Goal: Transaction & Acquisition: Purchase product/service

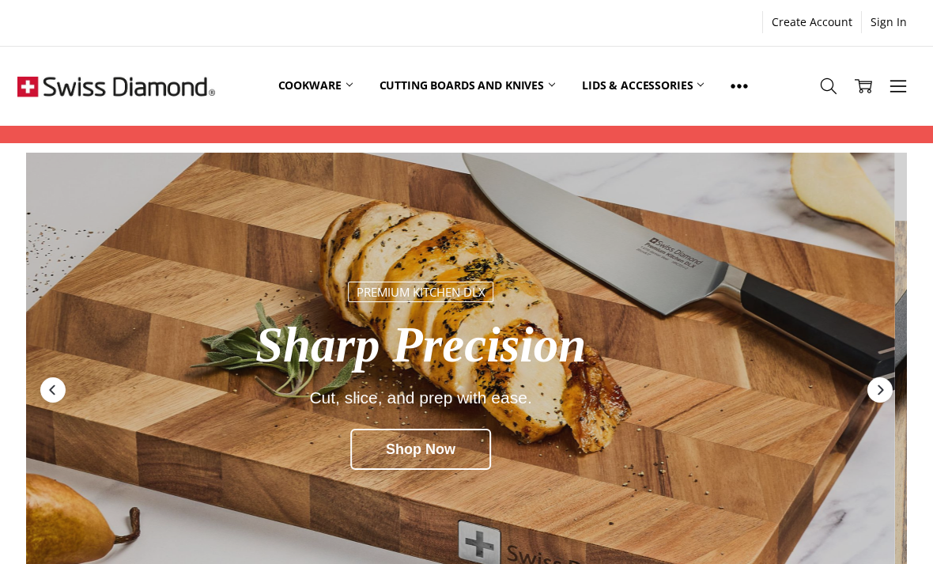
scroll to position [22, 0]
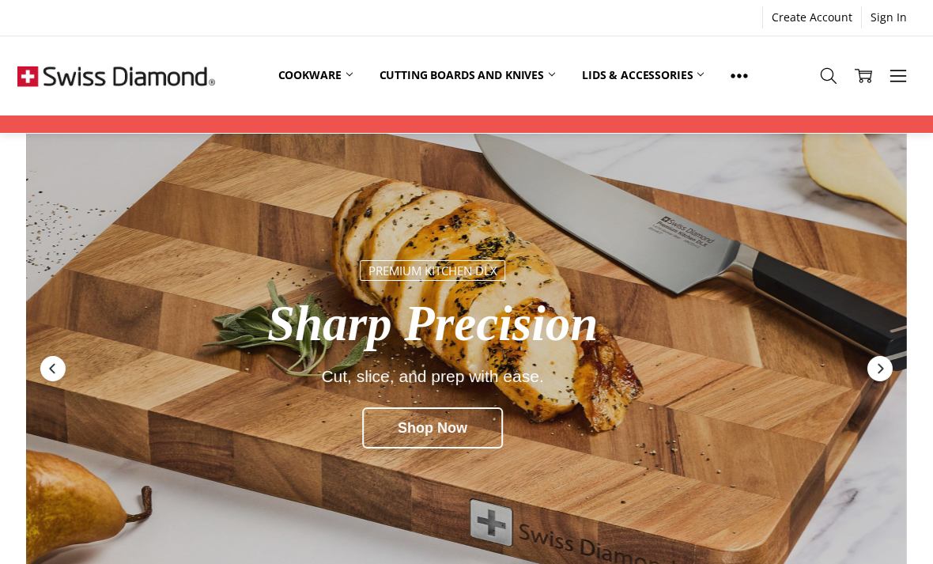
click at [342, 77] on link "Cookware" at bounding box center [315, 75] width 101 height 35
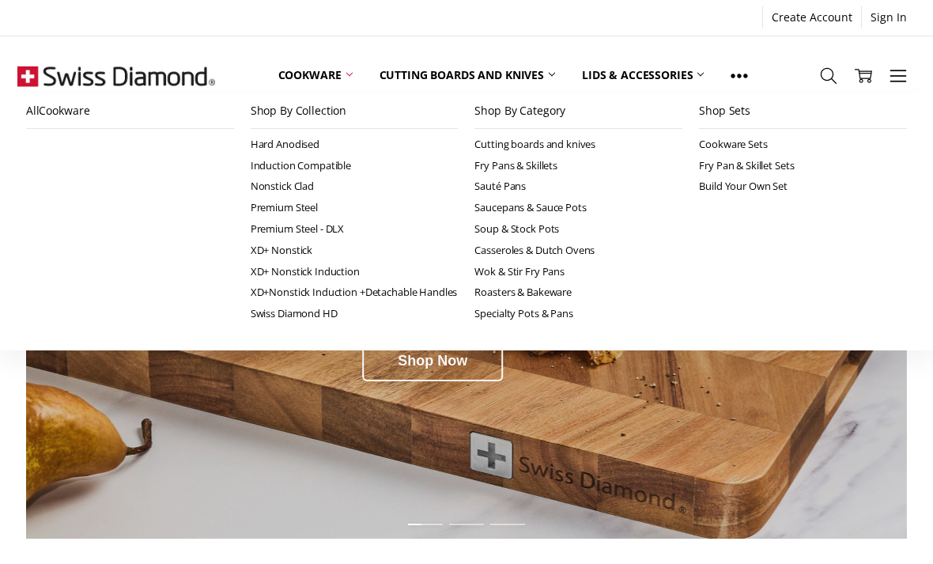
scroll to position [0, 0]
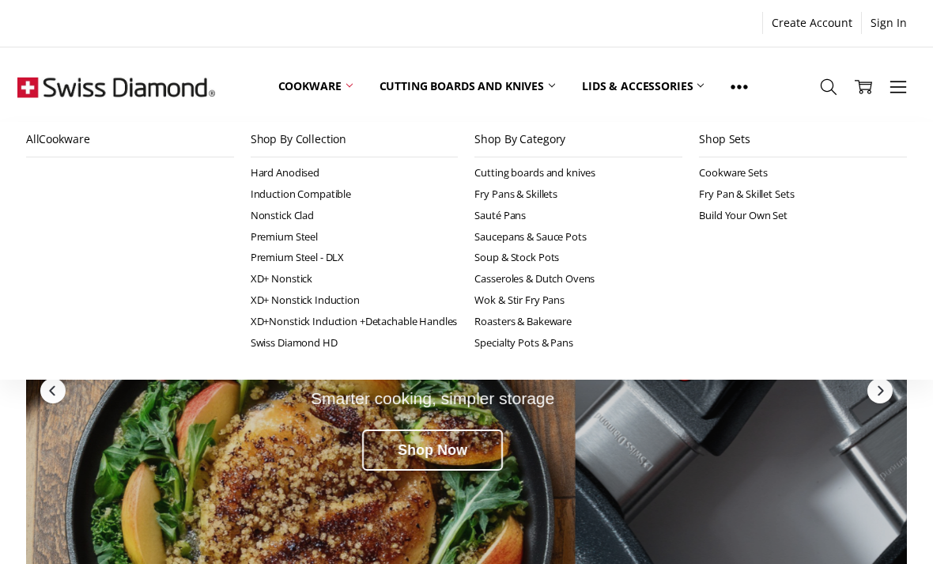
click at [330, 298] on link "XD+ Nonstick Induction" at bounding box center [355, 299] width 208 height 21
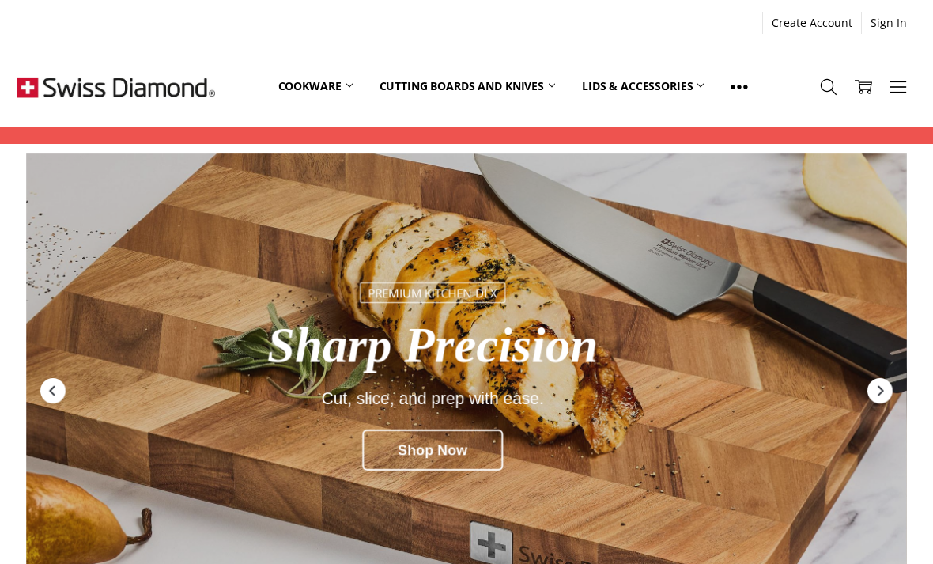
click at [327, 91] on link "Cookware" at bounding box center [315, 86] width 101 height 70
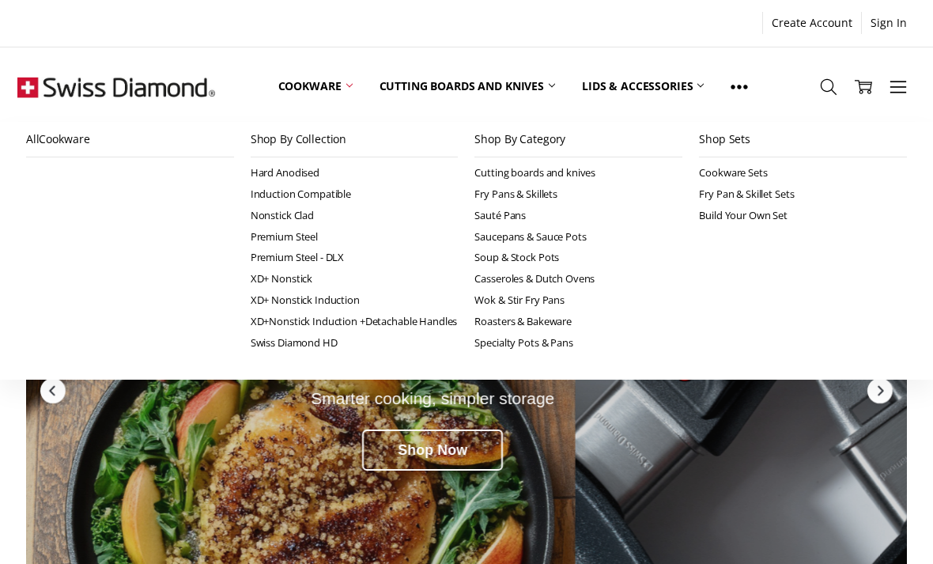
click at [512, 215] on link "Sauté Pans" at bounding box center [578, 215] width 208 height 21
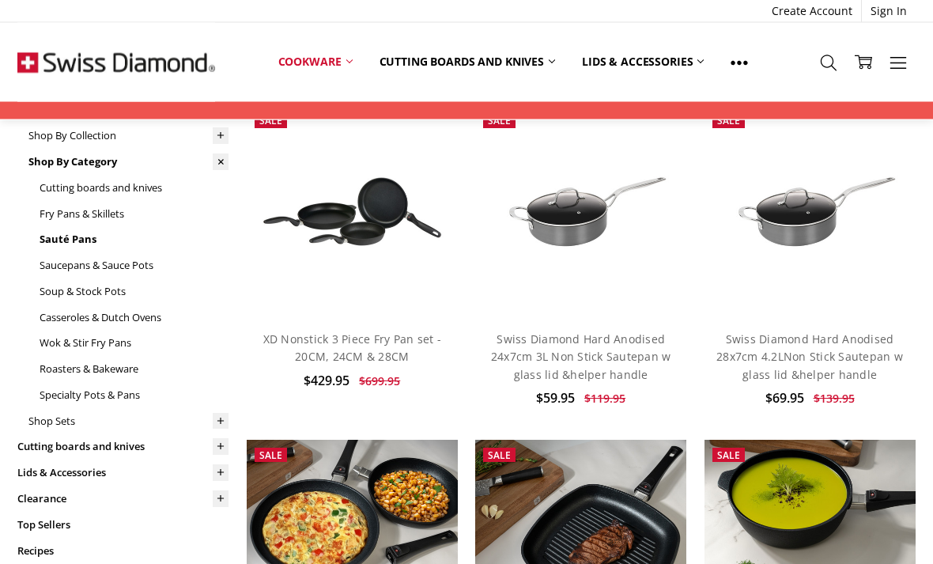
scroll to position [121, 0]
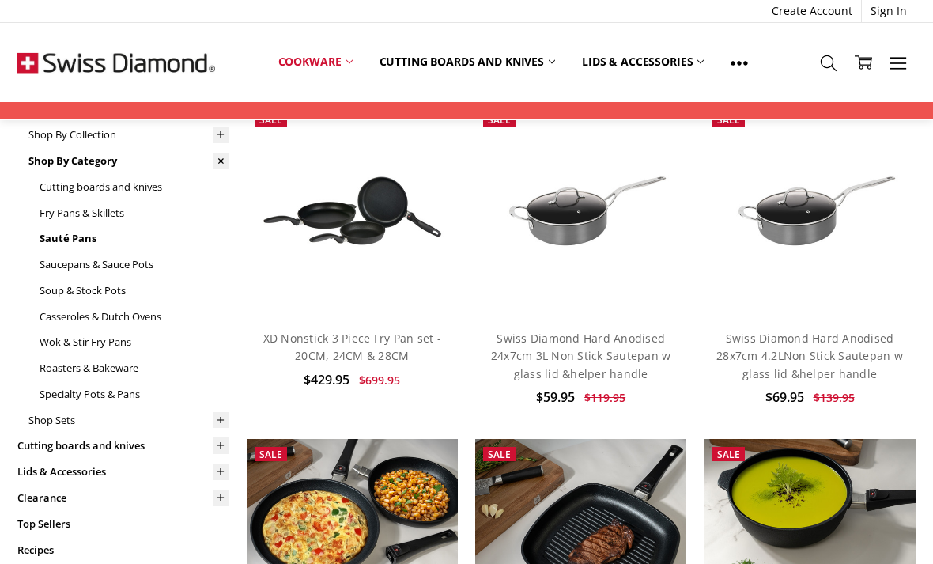
click at [587, 367] on link "Swiss Diamond Hard Anodised 24x7cm 3L Non Stick Sautepan w glass lid &helper ha…" at bounding box center [581, 355] width 180 height 51
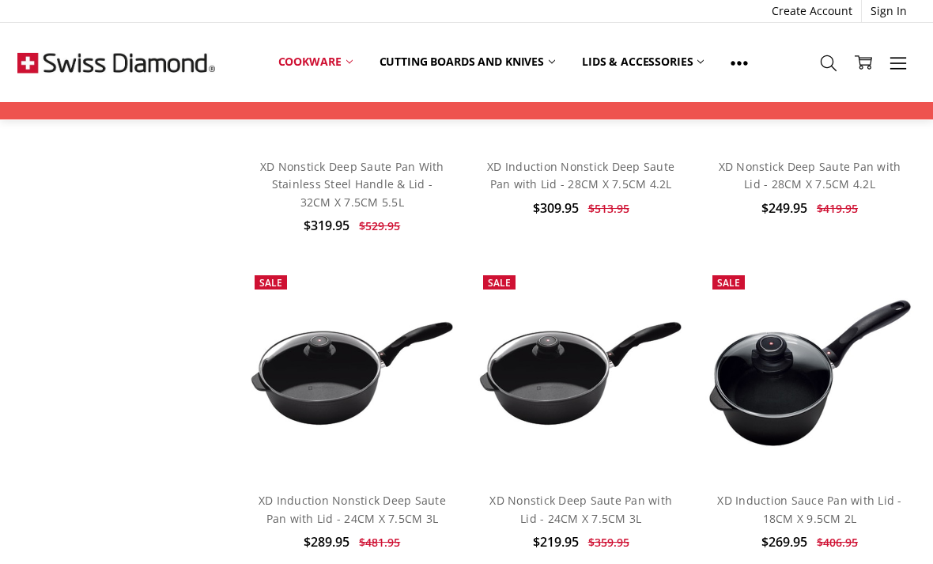
scroll to position [2687, 0]
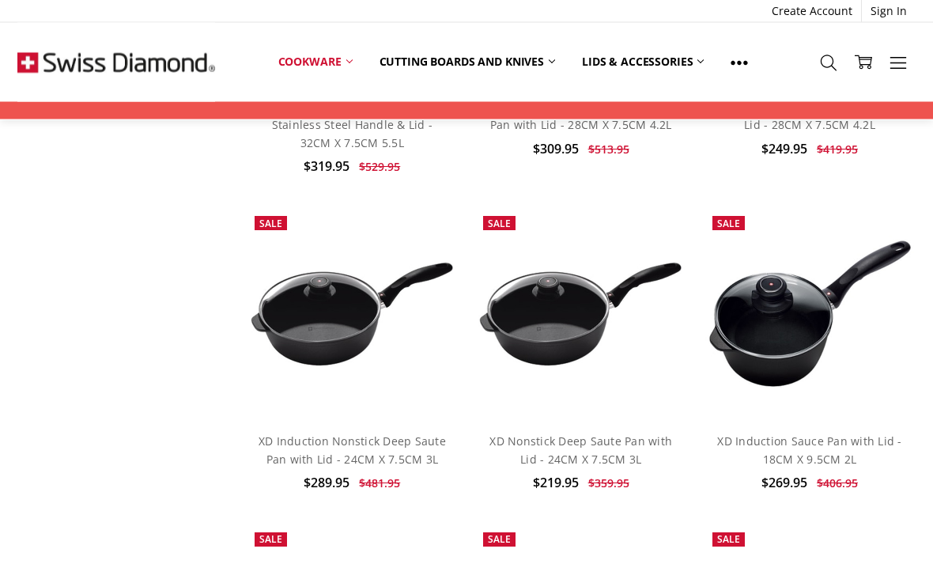
click at [611, 439] on link "XD Nonstick Deep Saute Pan with Lid - 24CM X 7.5CM 3L" at bounding box center [580, 450] width 183 height 32
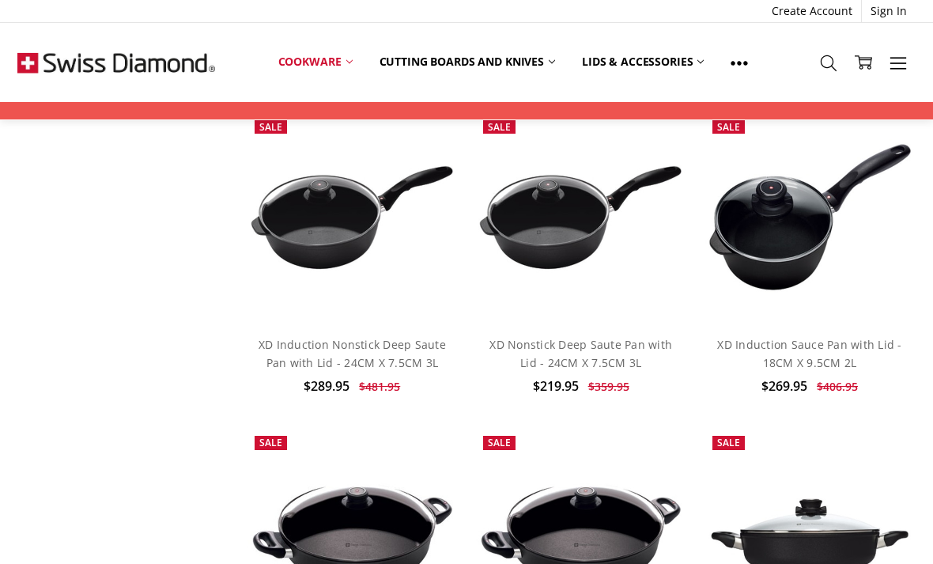
scroll to position [2788, 0]
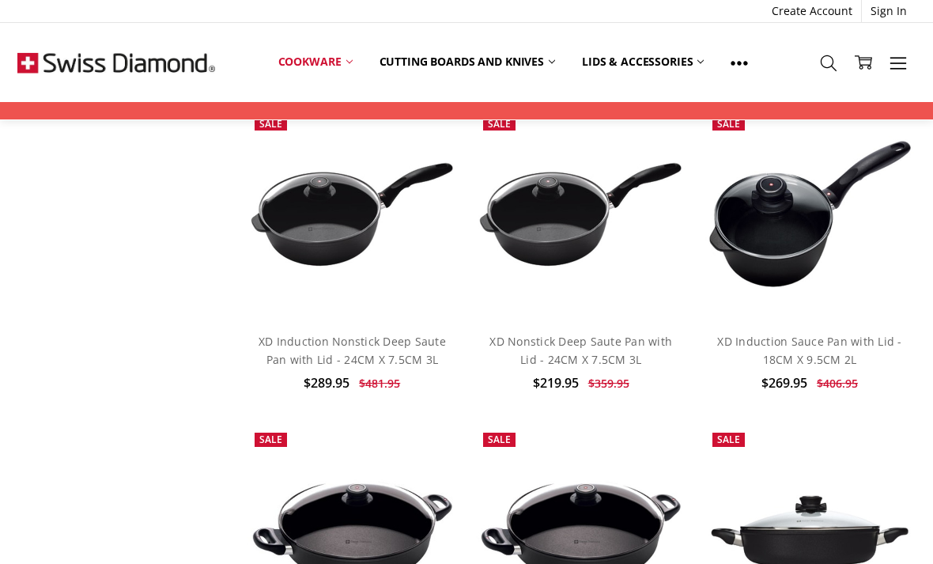
click at [361, 345] on link "XD Induction Nonstick Deep Saute Pan with Lid - 24CM X 7.5CM 3L" at bounding box center [352, 350] width 187 height 32
